Goal: Transaction & Acquisition: Purchase product/service

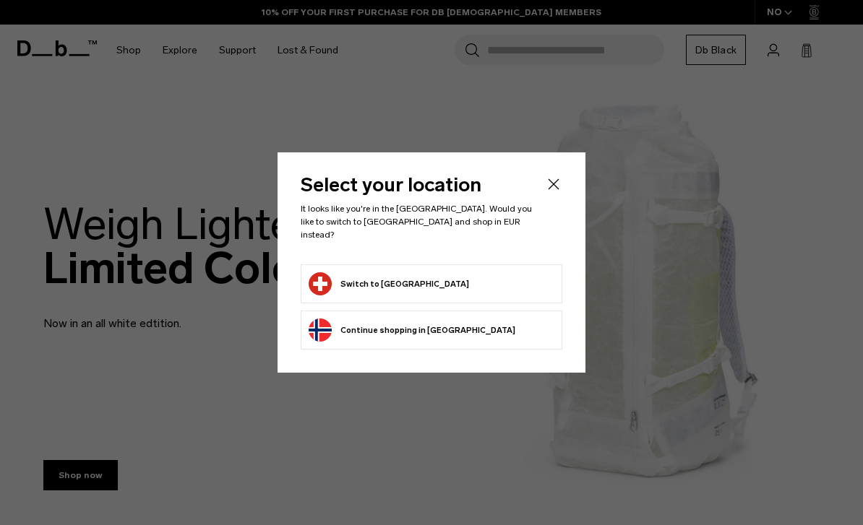
click at [555, 193] on icon "Close" at bounding box center [553, 184] width 17 height 17
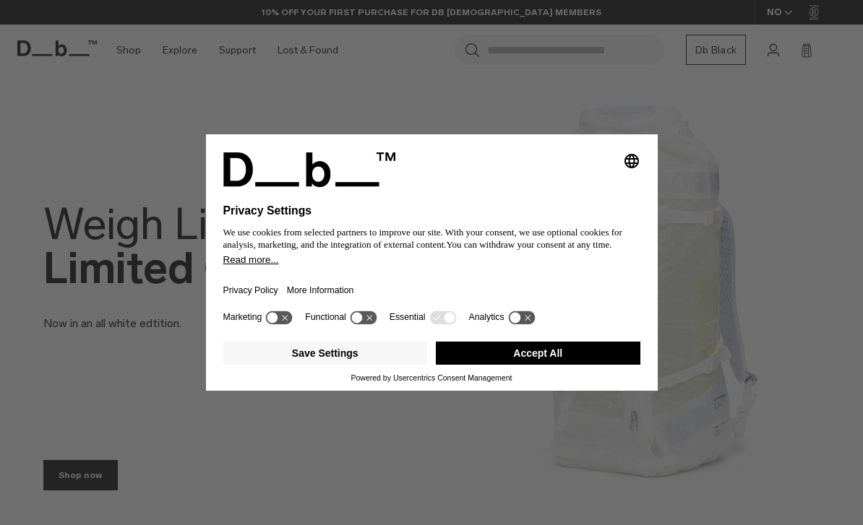
click at [587, 365] on button "Accept All" at bounding box center [538, 353] width 204 height 23
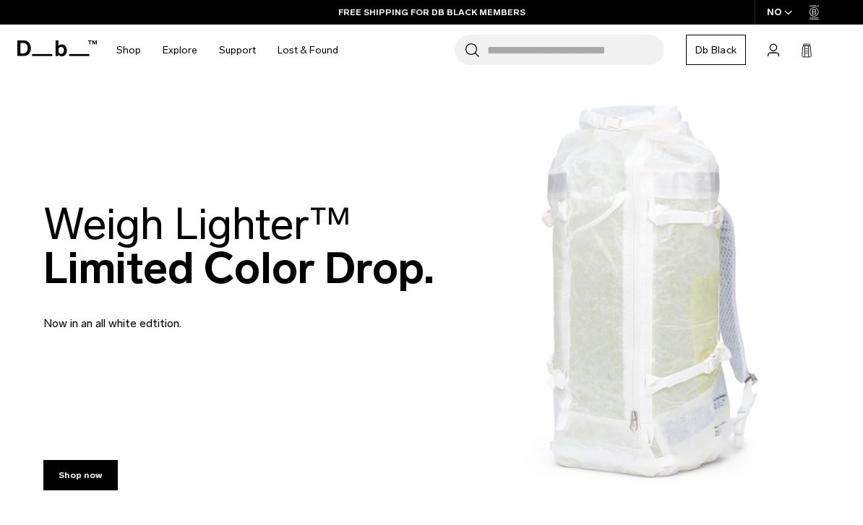
click at [192, 154] on body "Skip to content BUY NOW, PAY LATER WITH [PERSON_NAME] 10% OFF YOUR FIRST PURCHA…" at bounding box center [431, 262] width 863 height 525
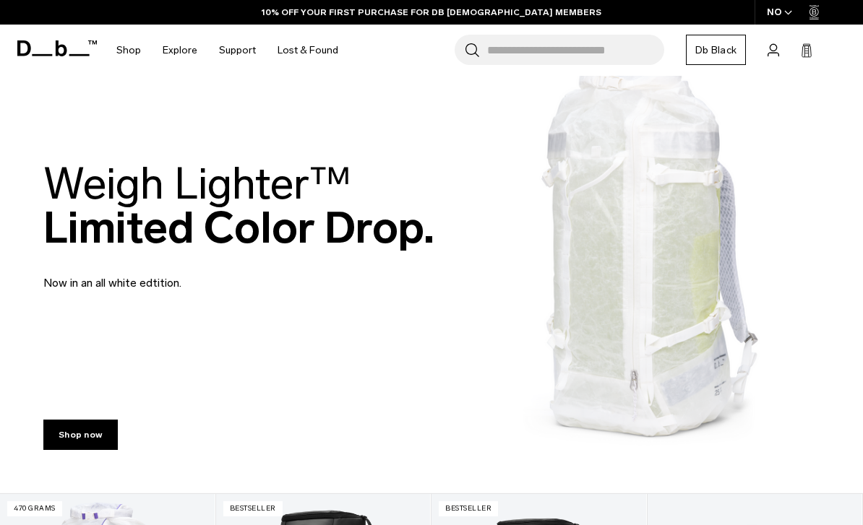
click at [32, 397] on body "Skip to content BUY NOW, PAY LATER WITH [PERSON_NAME] 10% OFF YOUR FIRST PURCHA…" at bounding box center [431, 222] width 863 height 525
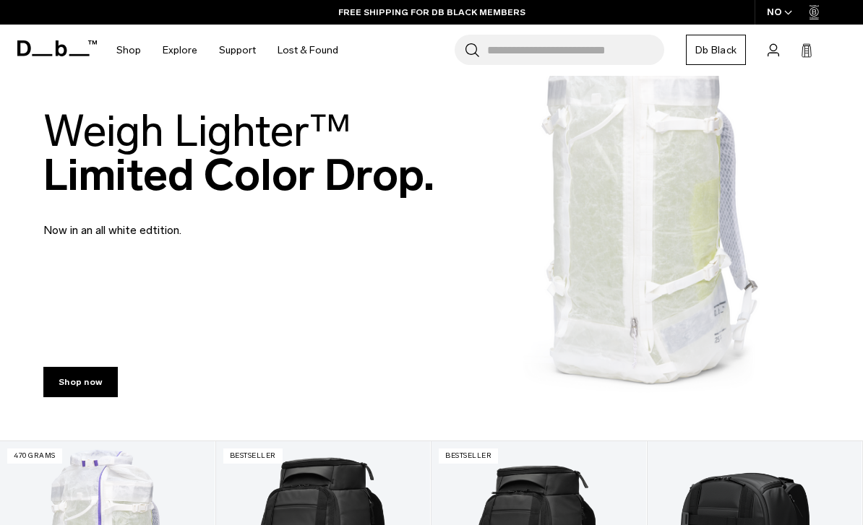
scroll to position [0, 0]
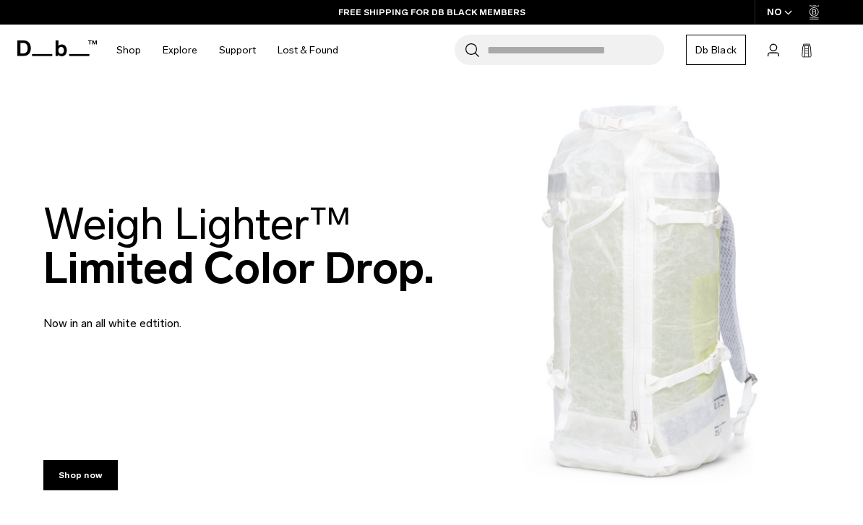
click at [29, 393] on body "Skip to content BUY NOW, PAY LATER WITH [PERSON_NAME] 10% OFF YOUR FIRST PURCHA…" at bounding box center [431, 262] width 863 height 525
click at [124, 59] on link "Shop" at bounding box center [128, 50] width 25 height 51
click at [129, 51] on link "Shop" at bounding box center [128, 50] width 25 height 51
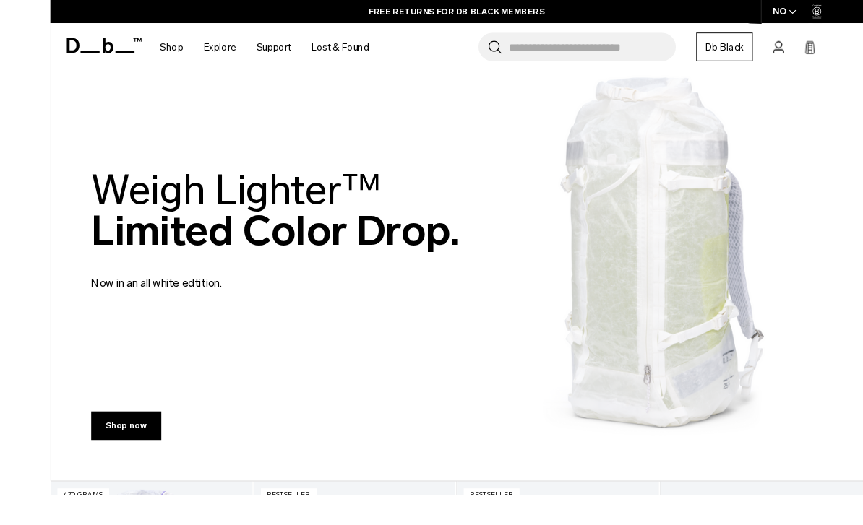
scroll to position [66, 0]
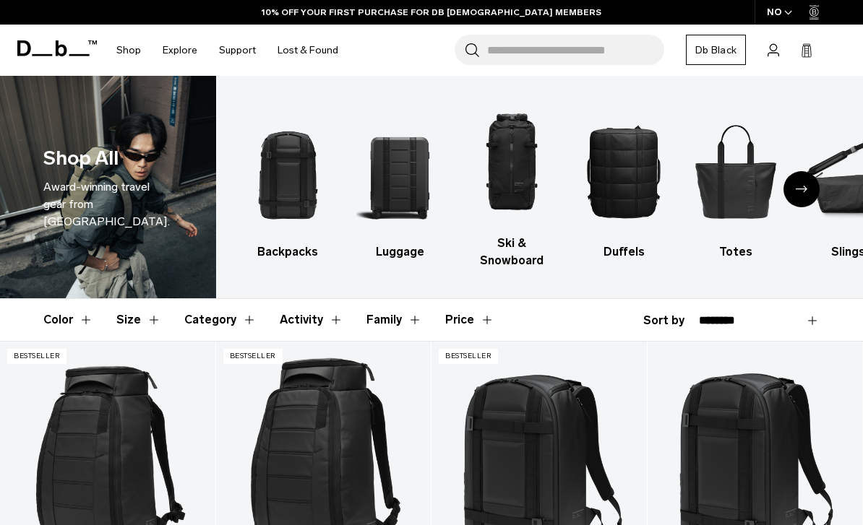
click at [32, 345] on body "Skip to content BUY NOW, PAY LATER WITH [PERSON_NAME] 10% OFF YOUR FIRST PURCHA…" at bounding box center [431, 262] width 863 height 525
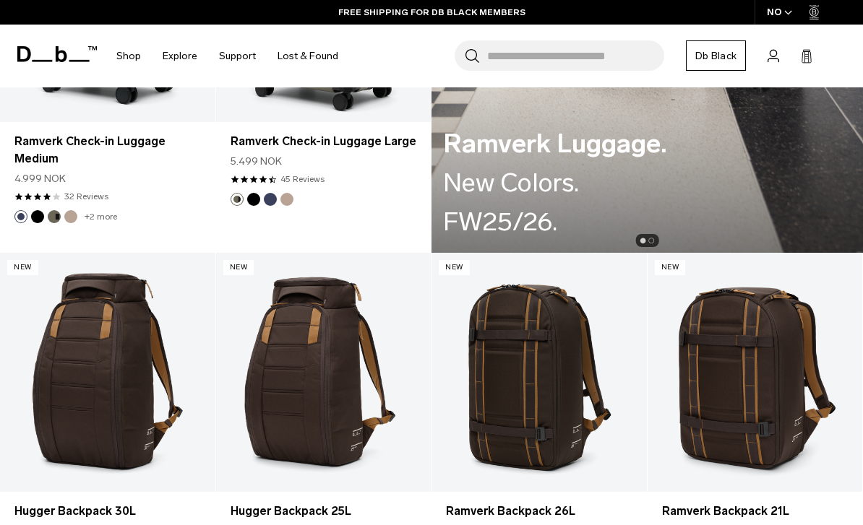
scroll to position [1951, 0]
